Goal: Task Accomplishment & Management: Use online tool/utility

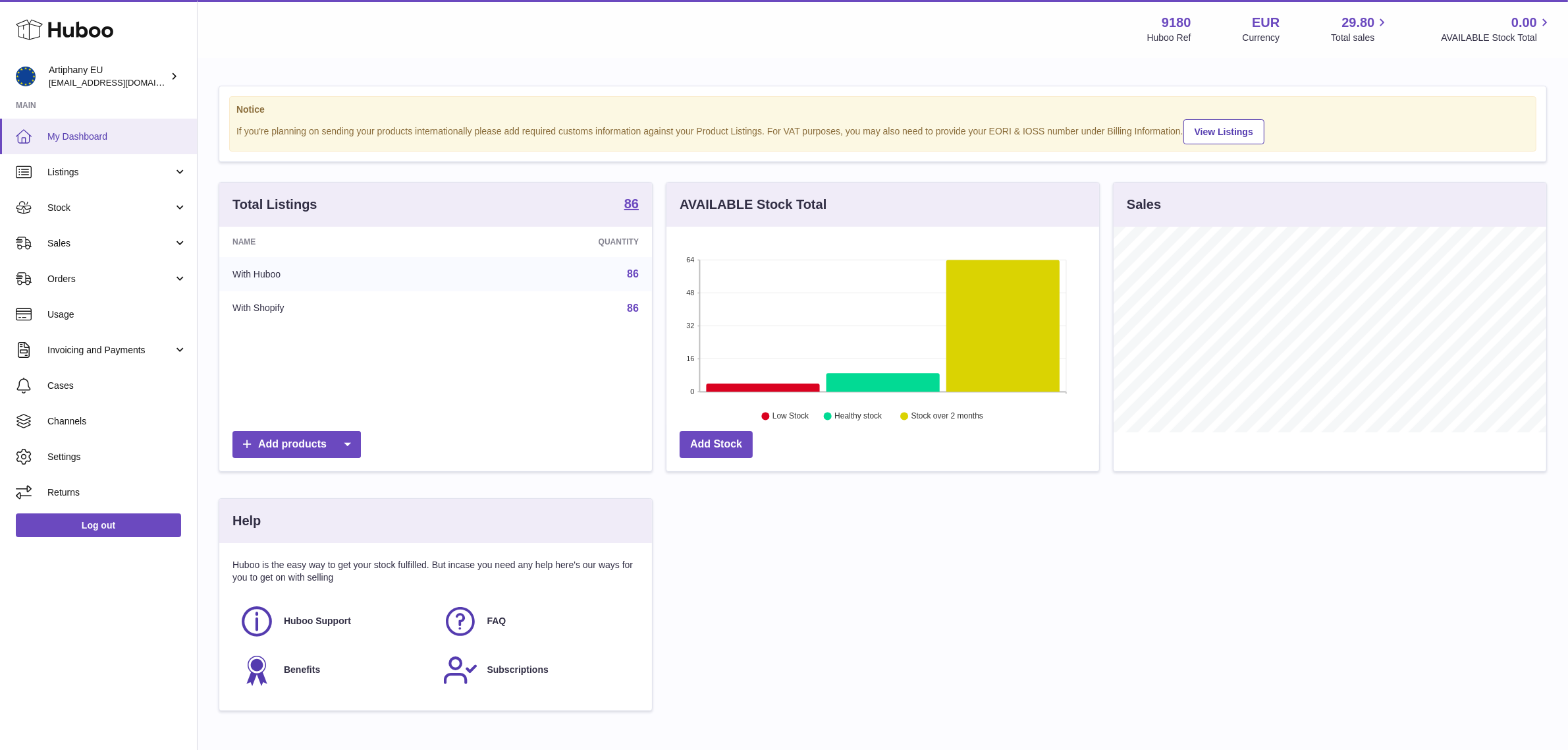
scroll to position [205, 437]
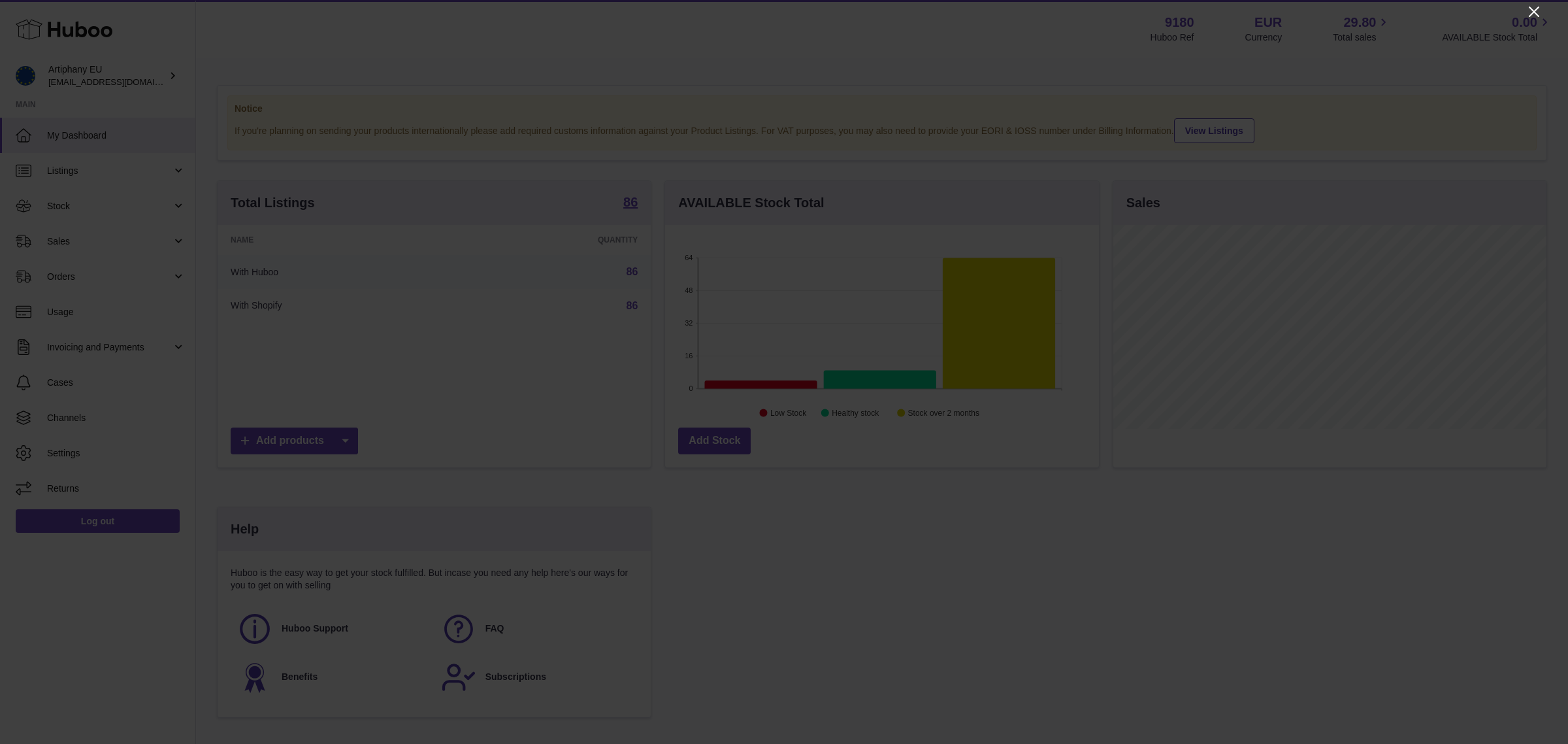
click at [1537, 9] on icon "Close" at bounding box center [1534, 12] width 16 height 16
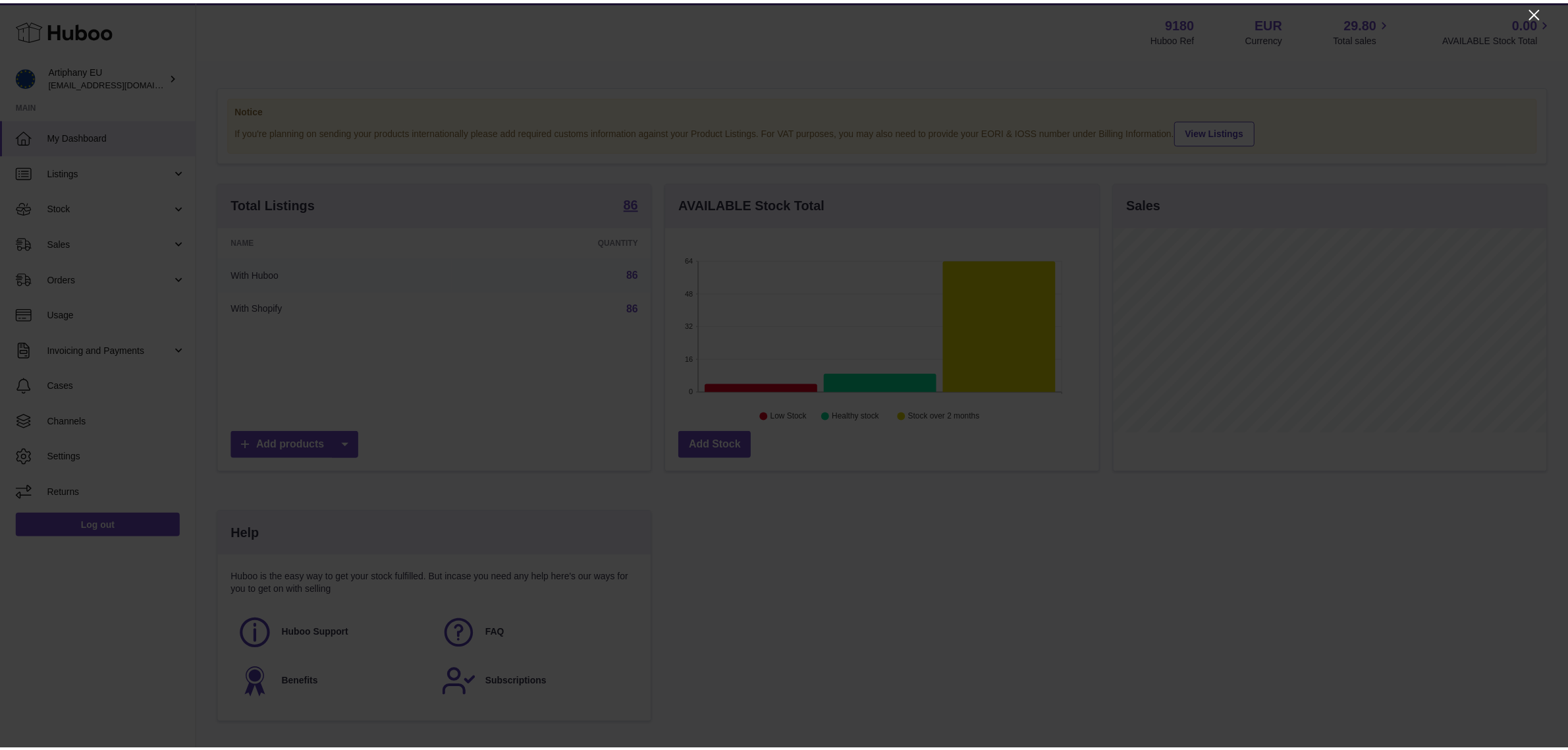
scroll to position [658662, 658268]
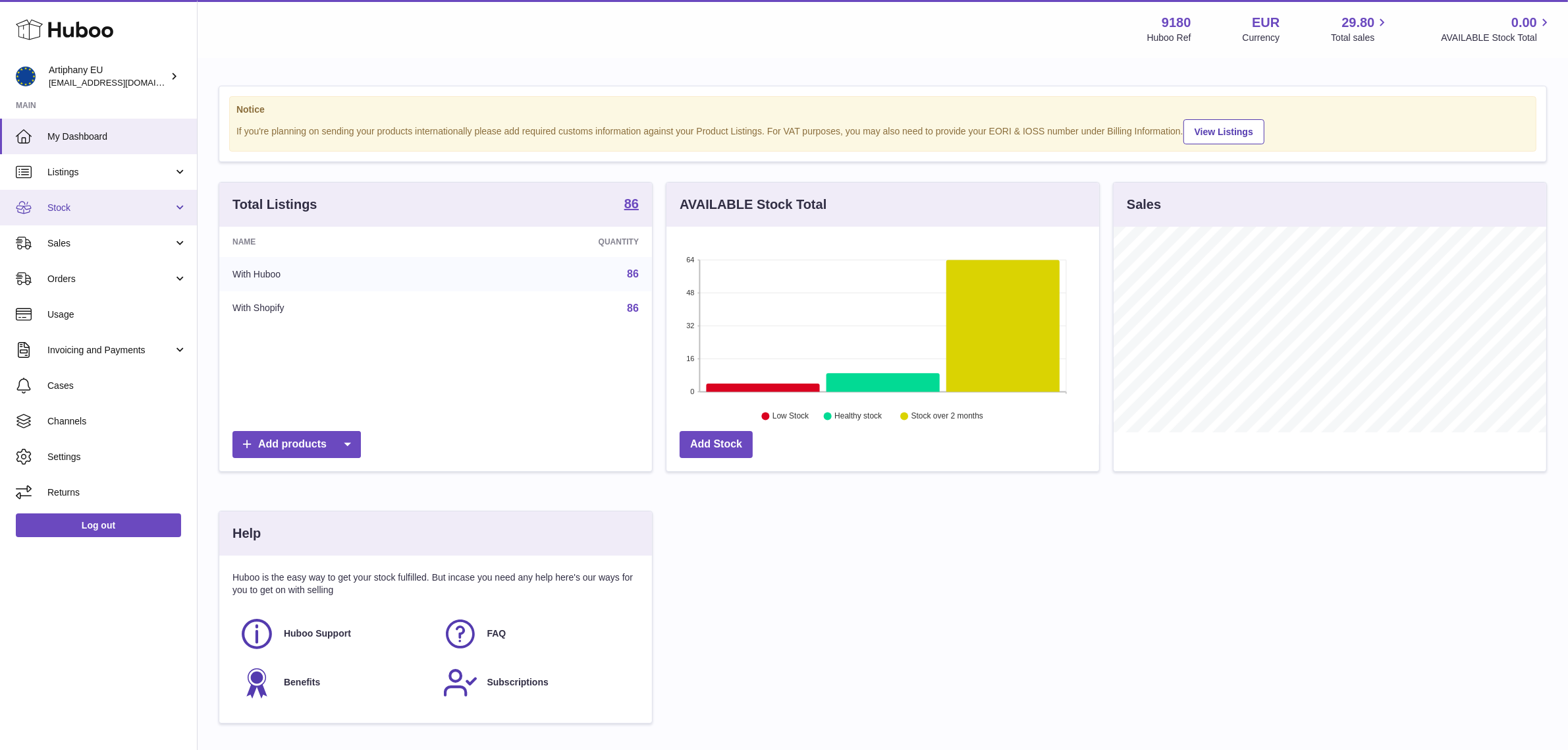
click at [126, 201] on span "Stock" at bounding box center [111, 208] width 126 height 13
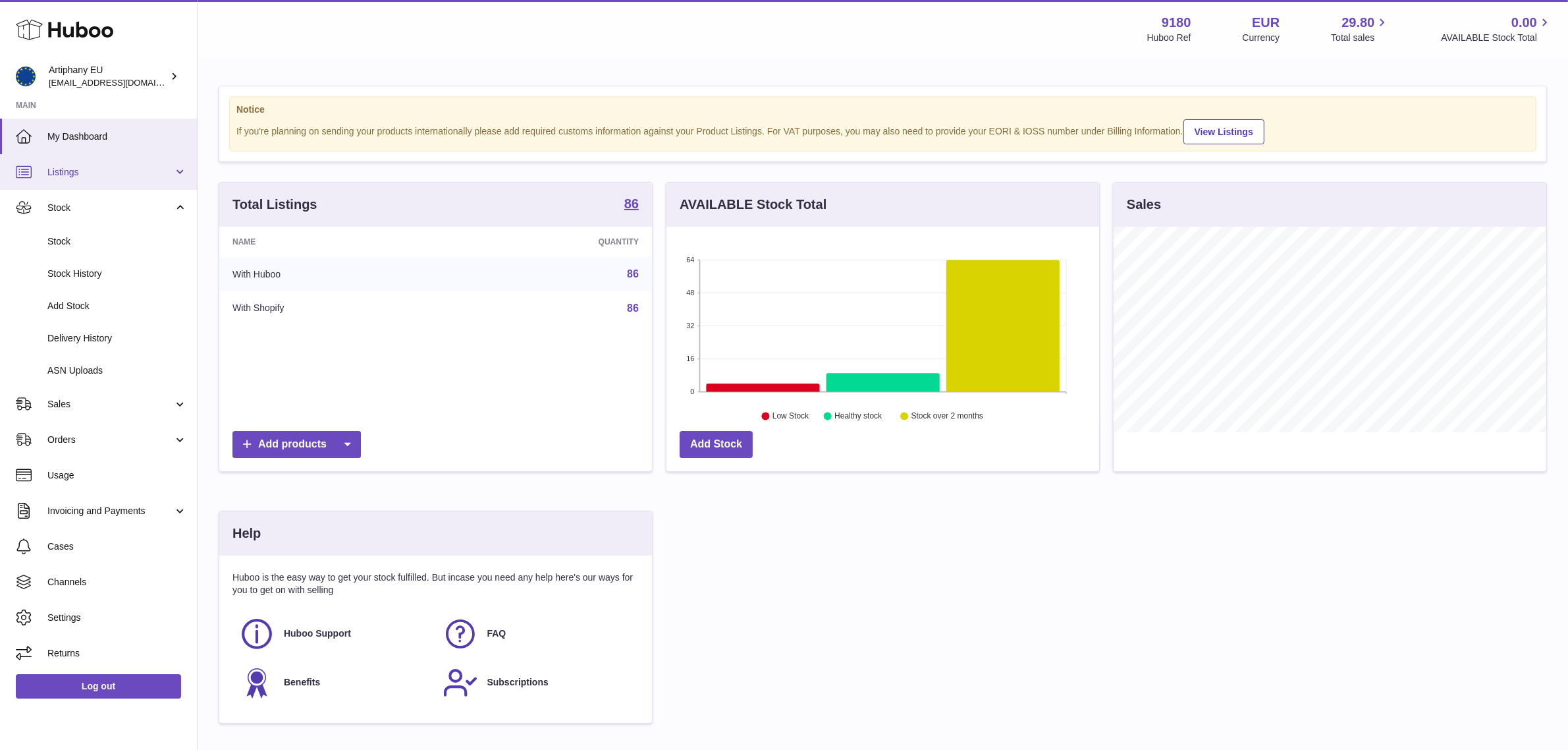
click at [123, 175] on span "Listings" at bounding box center [111, 173] width 126 height 13
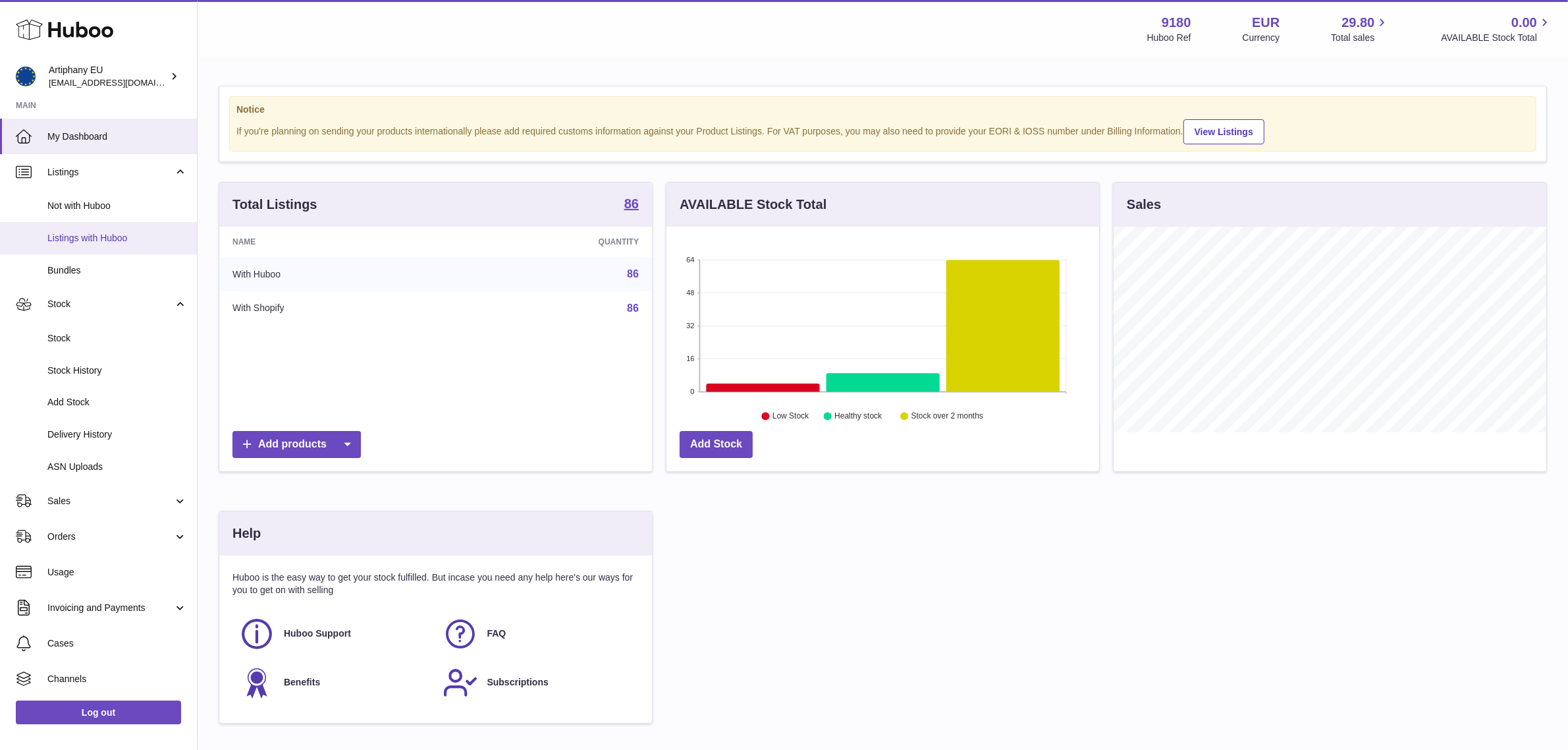
click at [113, 237] on span "Listings with Huboo" at bounding box center [118, 239] width 140 height 13
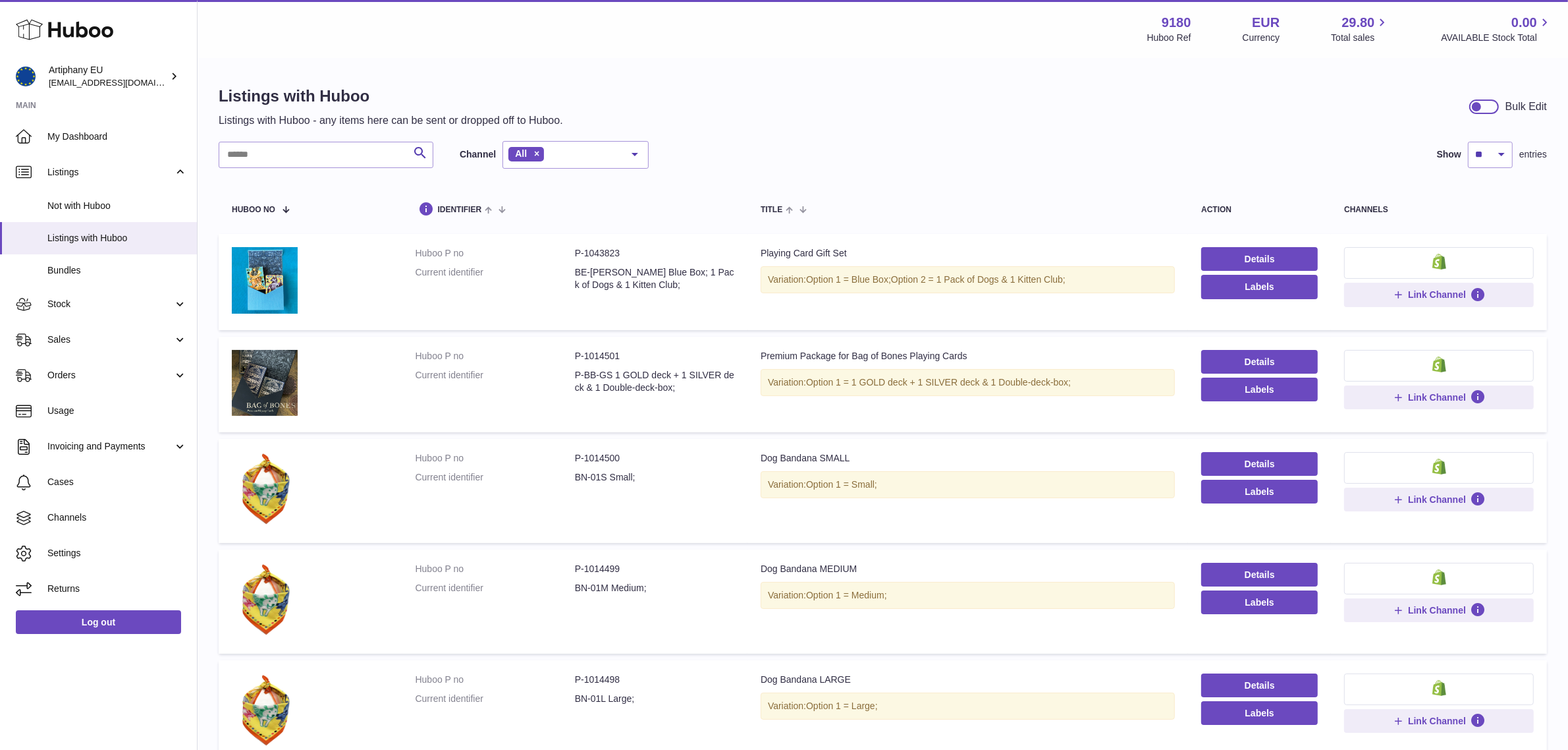
click at [367, 140] on div "Listings with Huboo Listings with Huboo - any items here can be sent or dropped…" at bounding box center [883, 704] width 1371 height 1288
click at [278, 152] on input "text" at bounding box center [326, 154] width 215 height 26
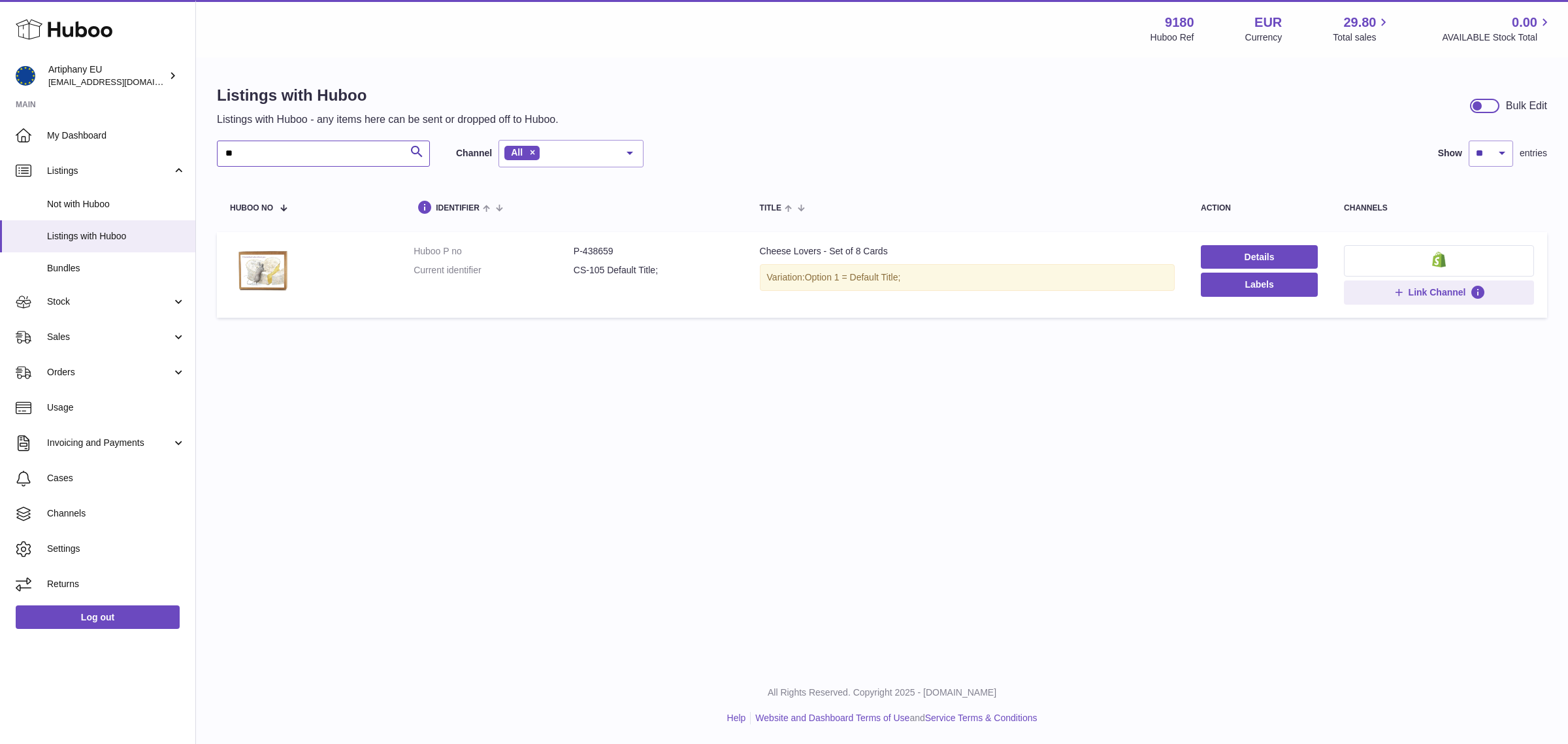
type input "*"
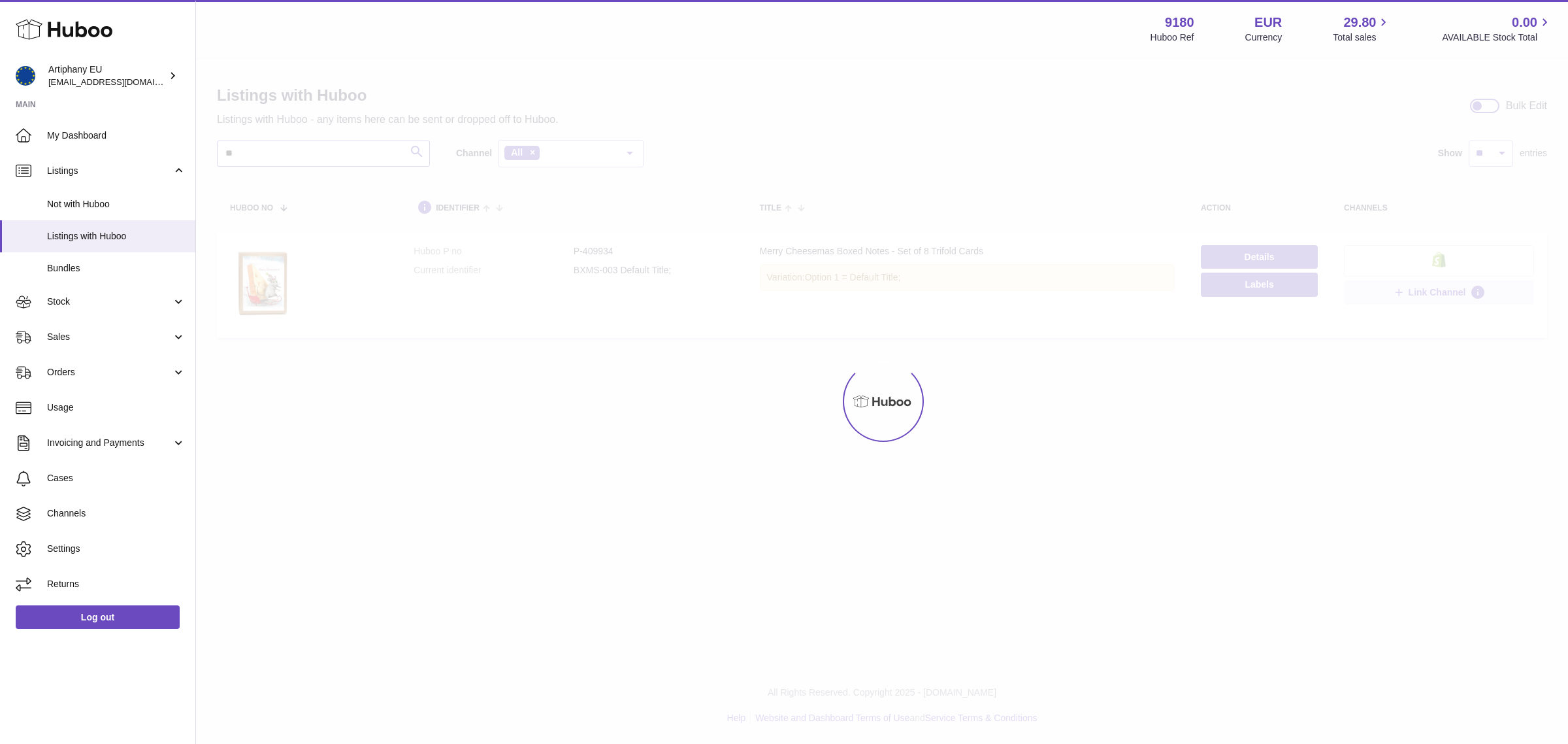
type input "*"
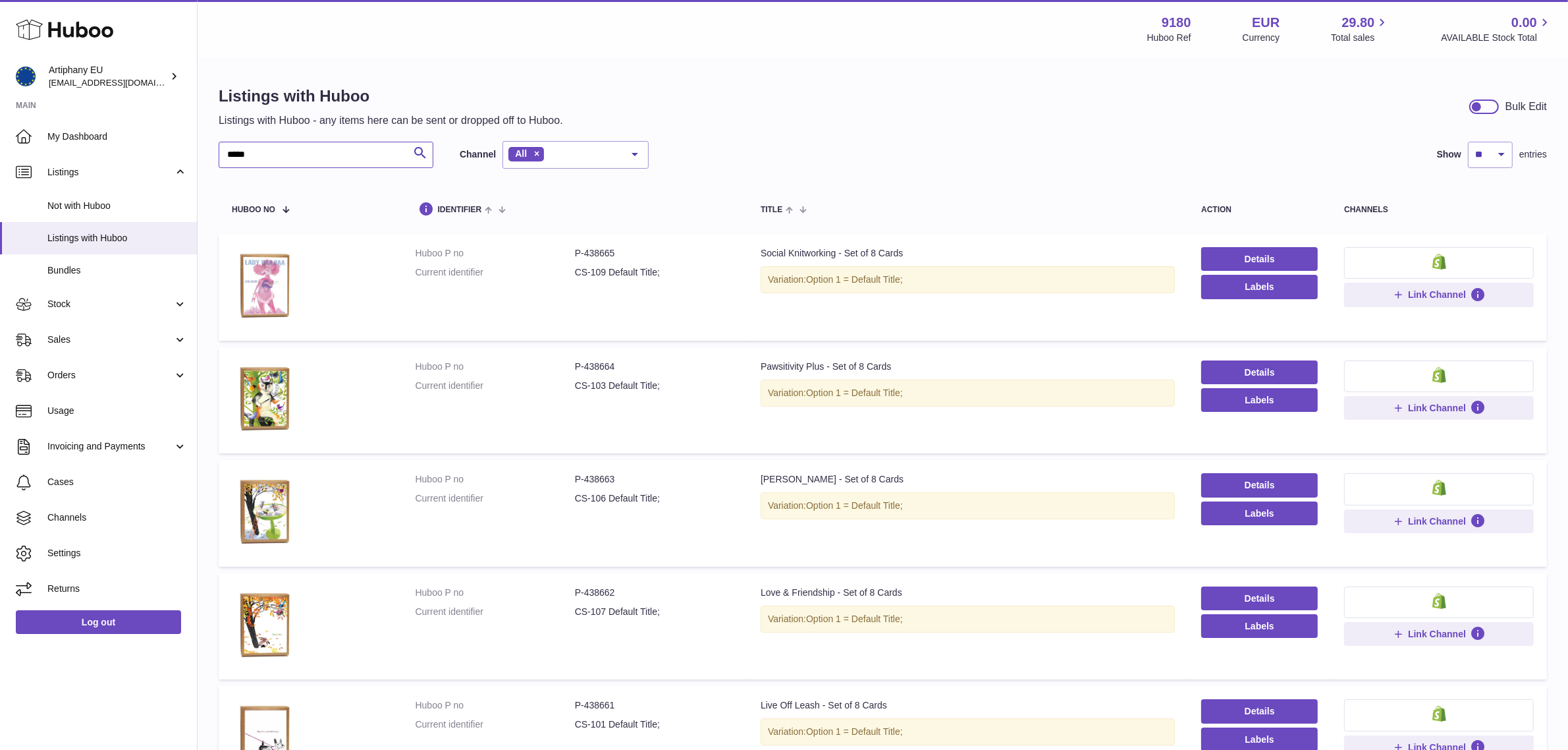
type input "******"
